Goal: Find specific page/section

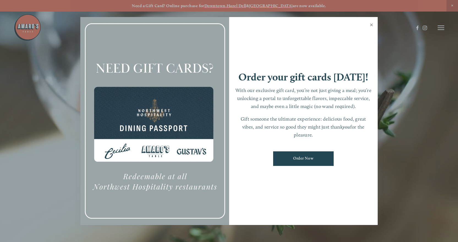
click at [372, 24] on link "Close" at bounding box center [371, 25] width 11 height 15
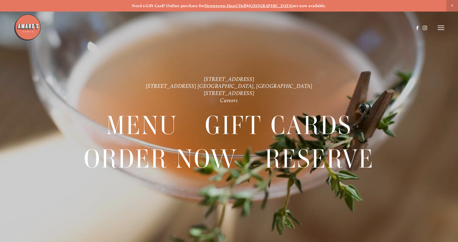
click at [443, 24] on header "Menu Order Now Visit Gallery 0" at bounding box center [229, 28] width 430 height 56
click at [441, 29] on icon at bounding box center [440, 27] width 7 height 5
click at [440, 26] on icon at bounding box center [439, 27] width 5 height 5
click at [26, 29] on img at bounding box center [27, 27] width 27 height 27
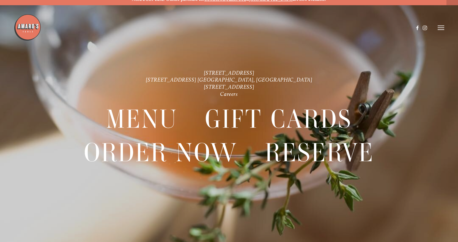
scroll to position [12, 0]
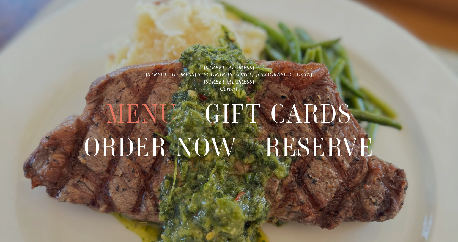
click at [158, 110] on span "Menu" at bounding box center [141, 113] width 71 height 33
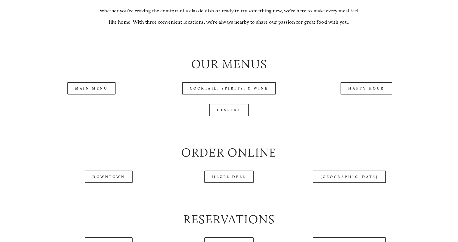
scroll to position [550, 0]
click at [92, 94] on link "Main Menu" at bounding box center [91, 88] width 48 height 12
click at [91, 94] on link "Main Menu" at bounding box center [91, 88] width 48 height 12
